Goal: Check status: Check status

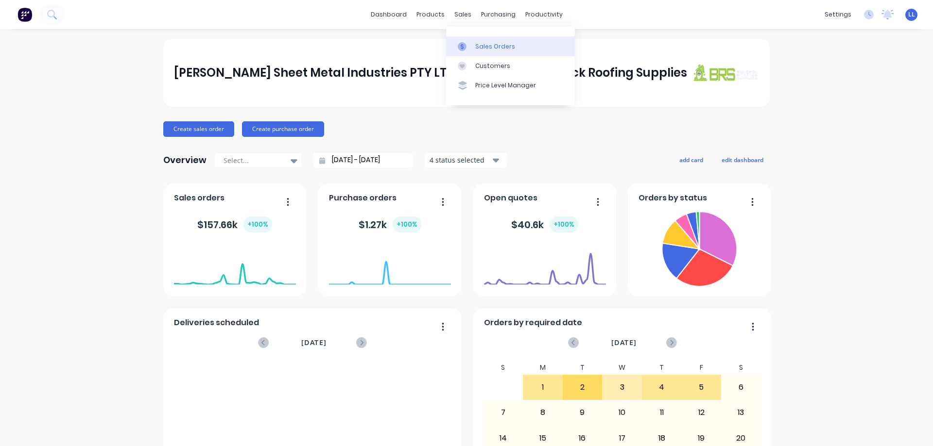
click at [505, 48] on div "Sales Orders" at bounding box center [495, 46] width 40 height 9
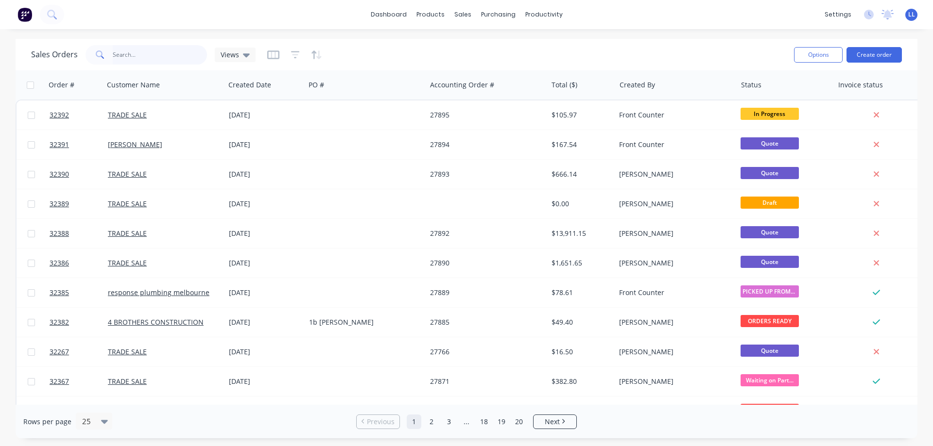
click at [131, 57] on input "text" at bounding box center [160, 54] width 95 height 19
click at [131, 48] on input "text" at bounding box center [160, 54] width 95 height 19
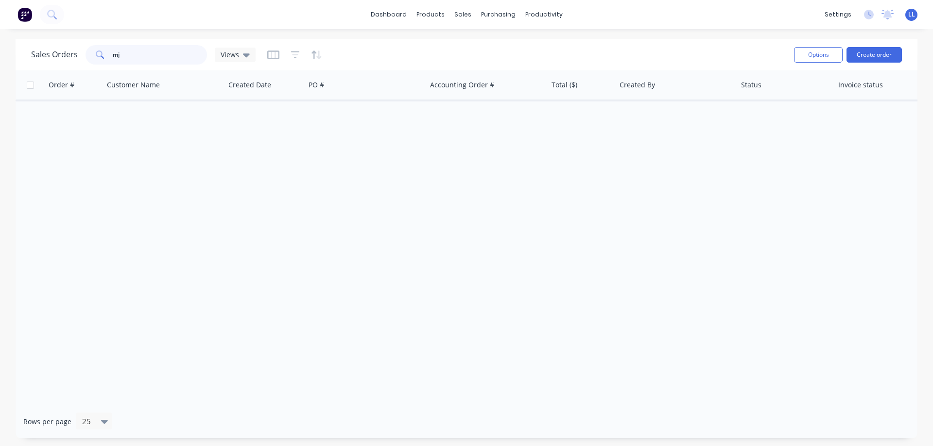
type input "m"
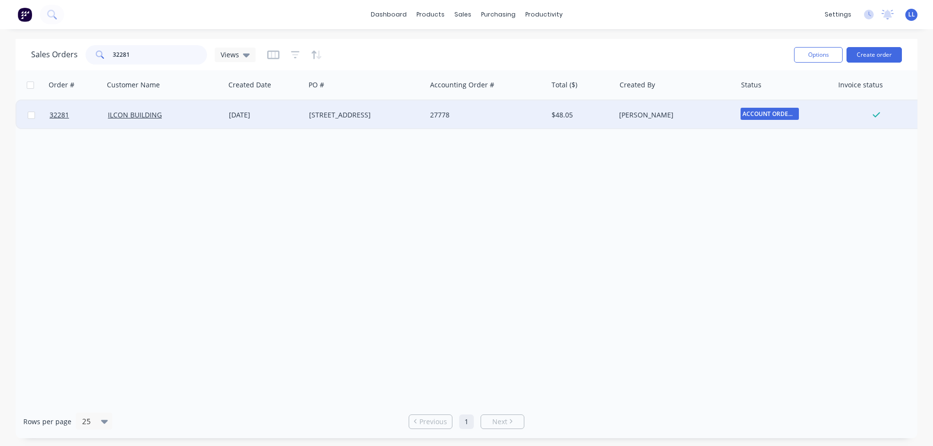
type input "32281"
click at [299, 112] on div "[DATE]" at bounding box center [265, 115] width 72 height 10
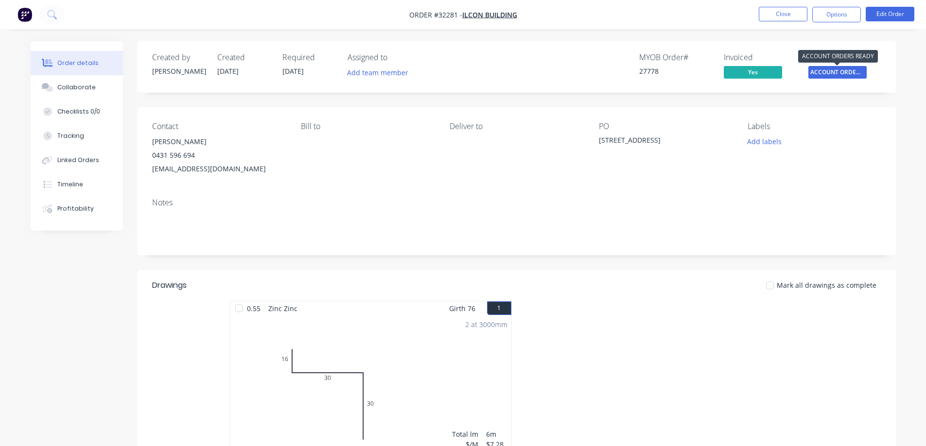
click at [838, 73] on span "ACCOUNT ORDERS ..." at bounding box center [837, 72] width 58 height 12
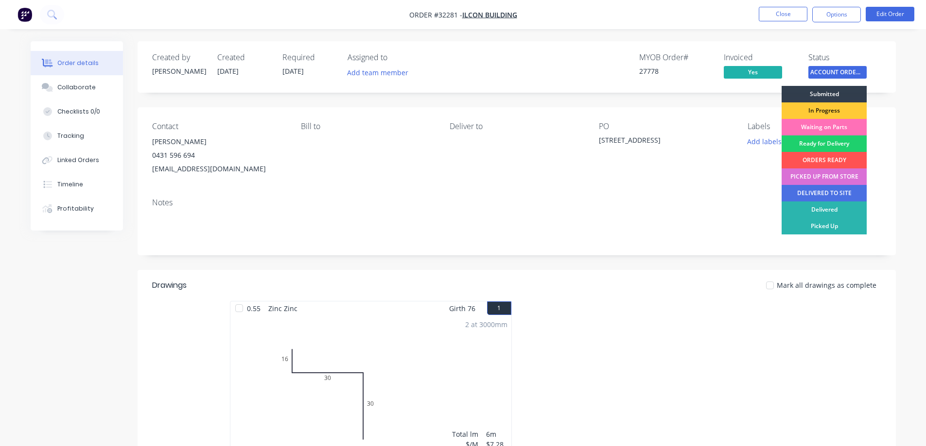
click at [811, 175] on div "PICKED UP FROM STORE" at bounding box center [823, 177] width 85 height 17
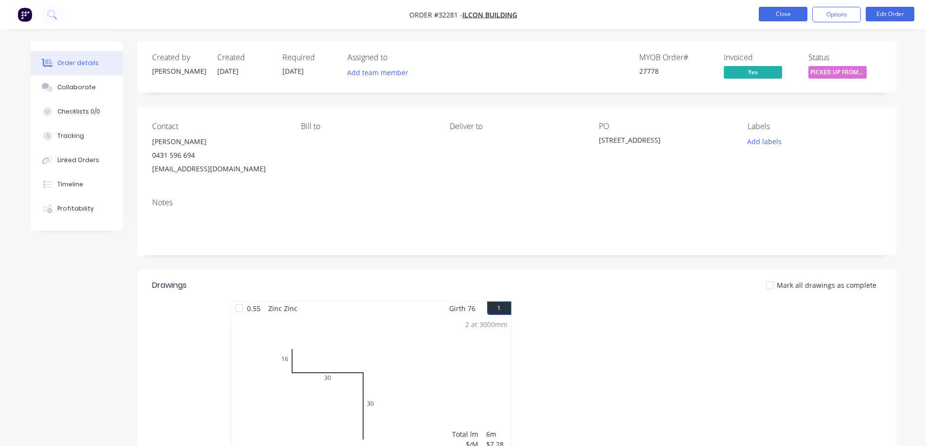
click at [779, 14] on button "Close" at bounding box center [782, 14] width 49 height 15
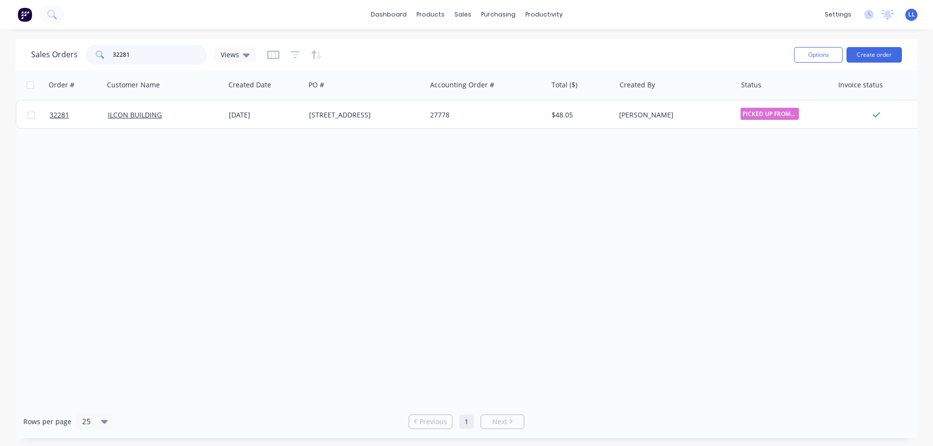
click at [151, 52] on input "32281" at bounding box center [160, 54] width 95 height 19
type input "3"
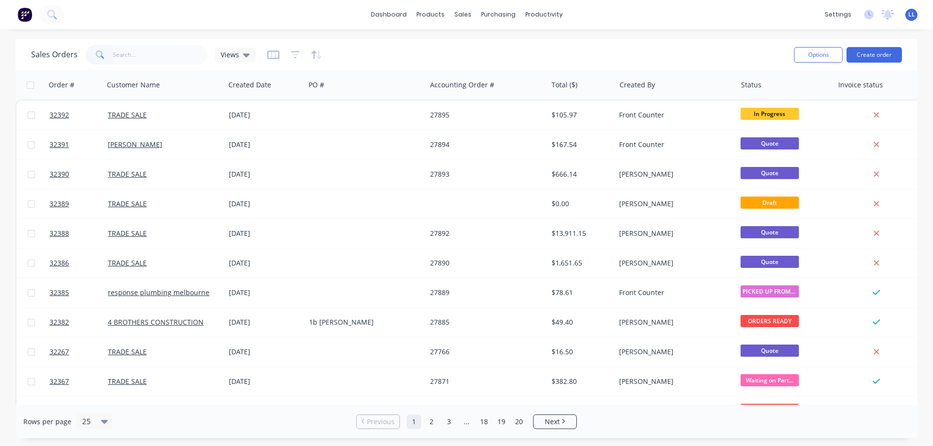
click at [23, 15] on img at bounding box center [24, 14] width 15 height 15
